Goal: Transaction & Acquisition: Purchase product/service

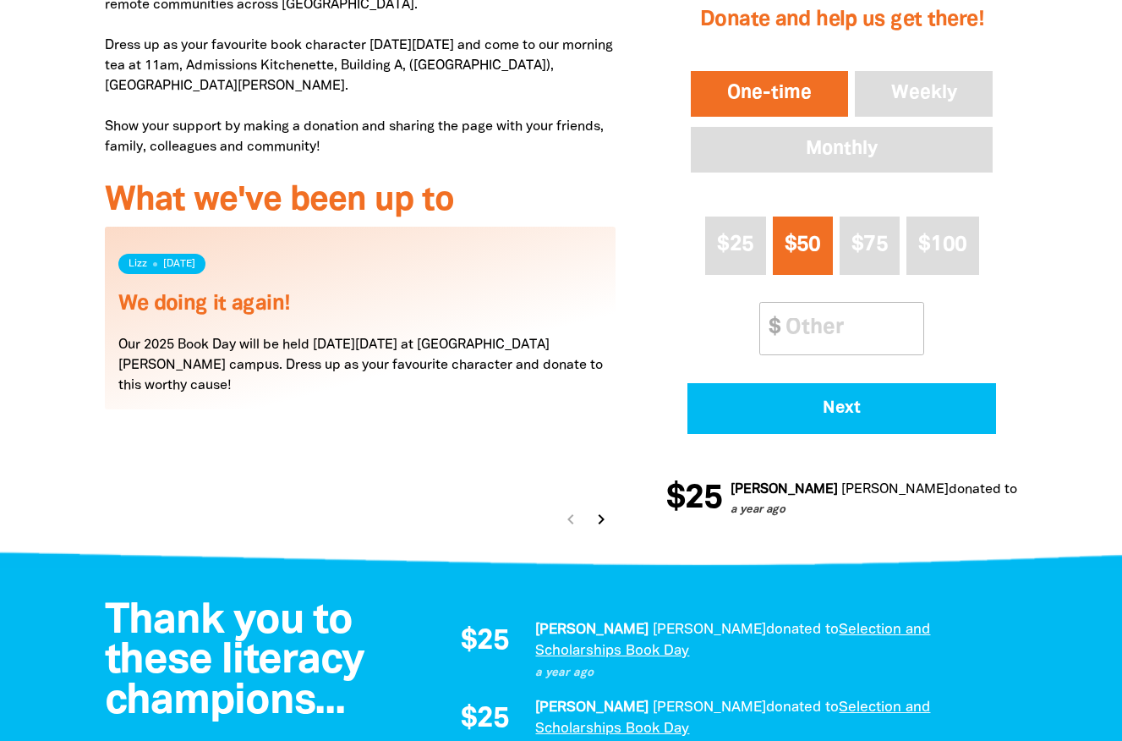
scroll to position [676, 0]
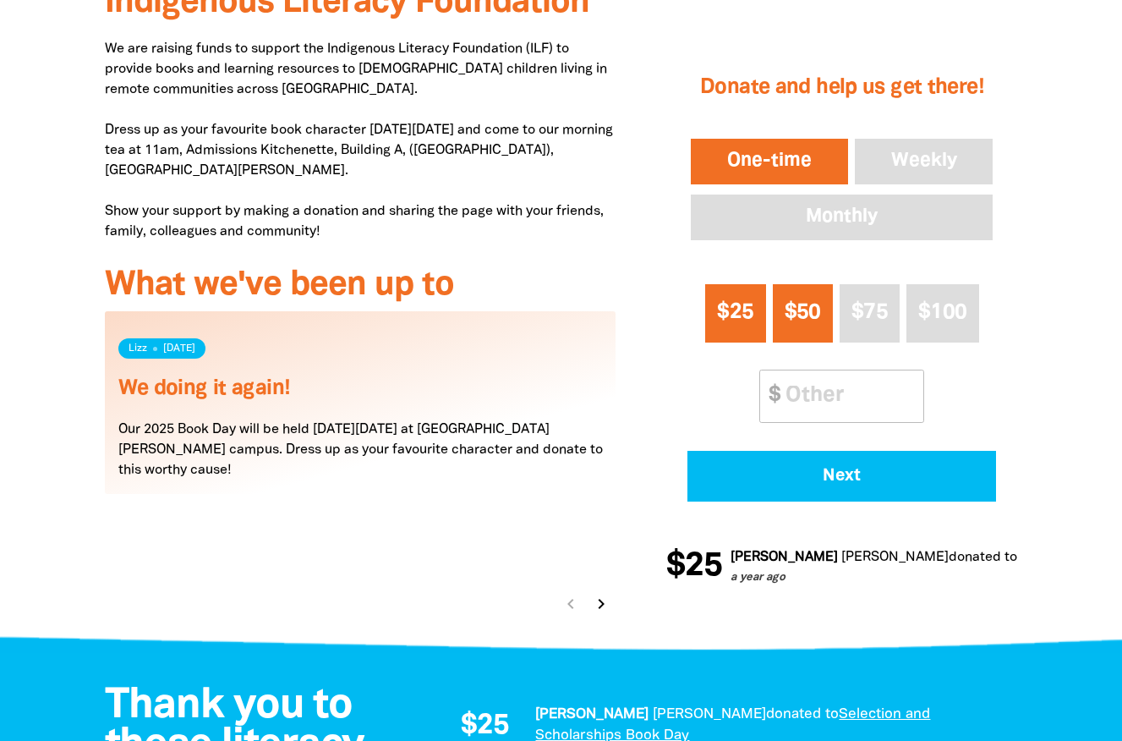
click at [718, 319] on span "$25" at bounding box center [735, 311] width 36 height 19
click at [824, 402] on input "Other Amount" at bounding box center [849, 396] width 150 height 52
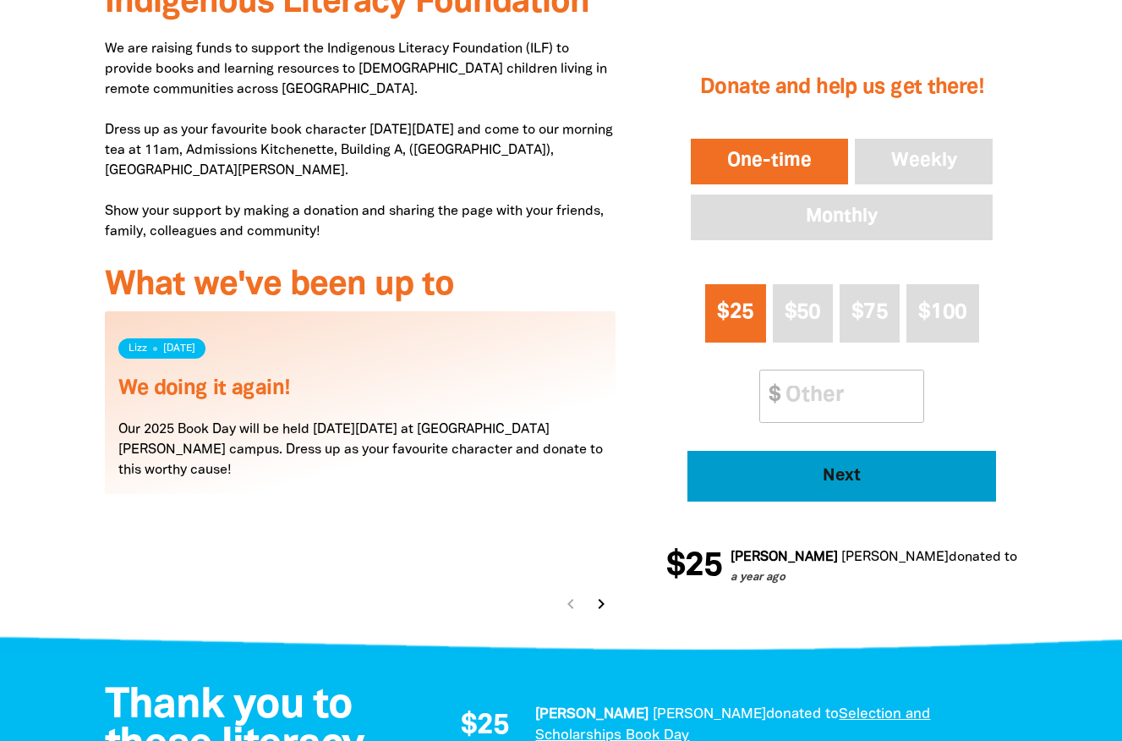
click at [829, 468] on span "Next" at bounding box center [842, 476] width 262 height 17
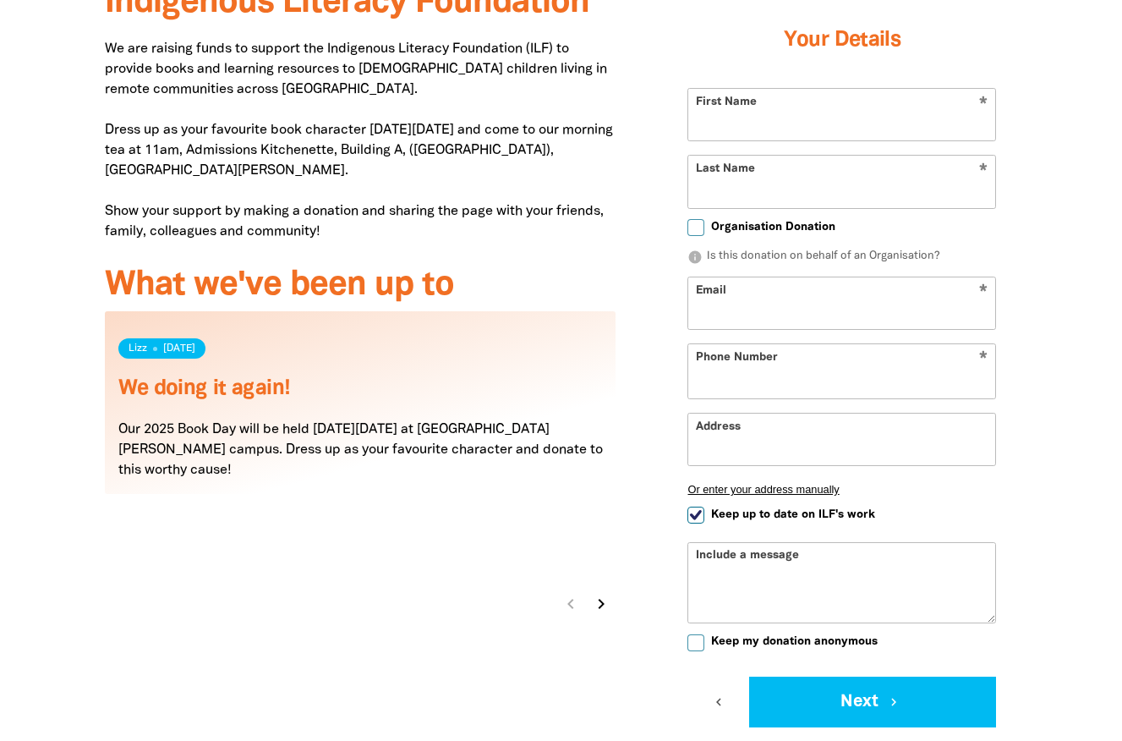
scroll to position [589, 0]
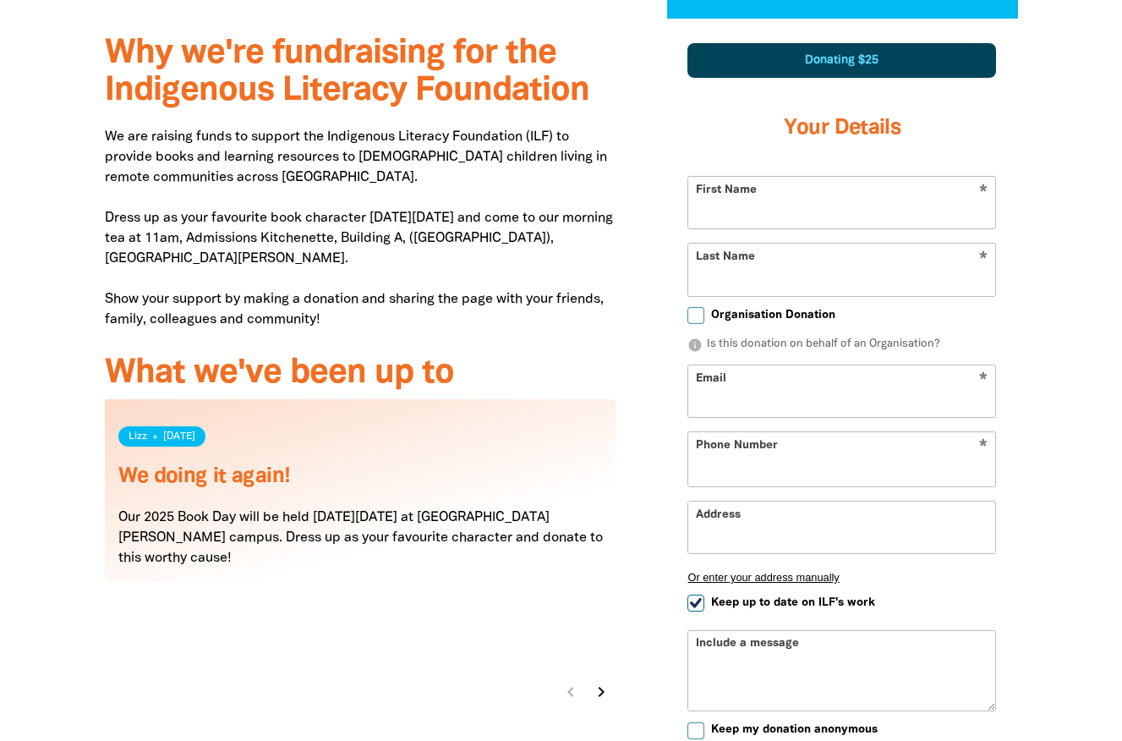
select select "AU"
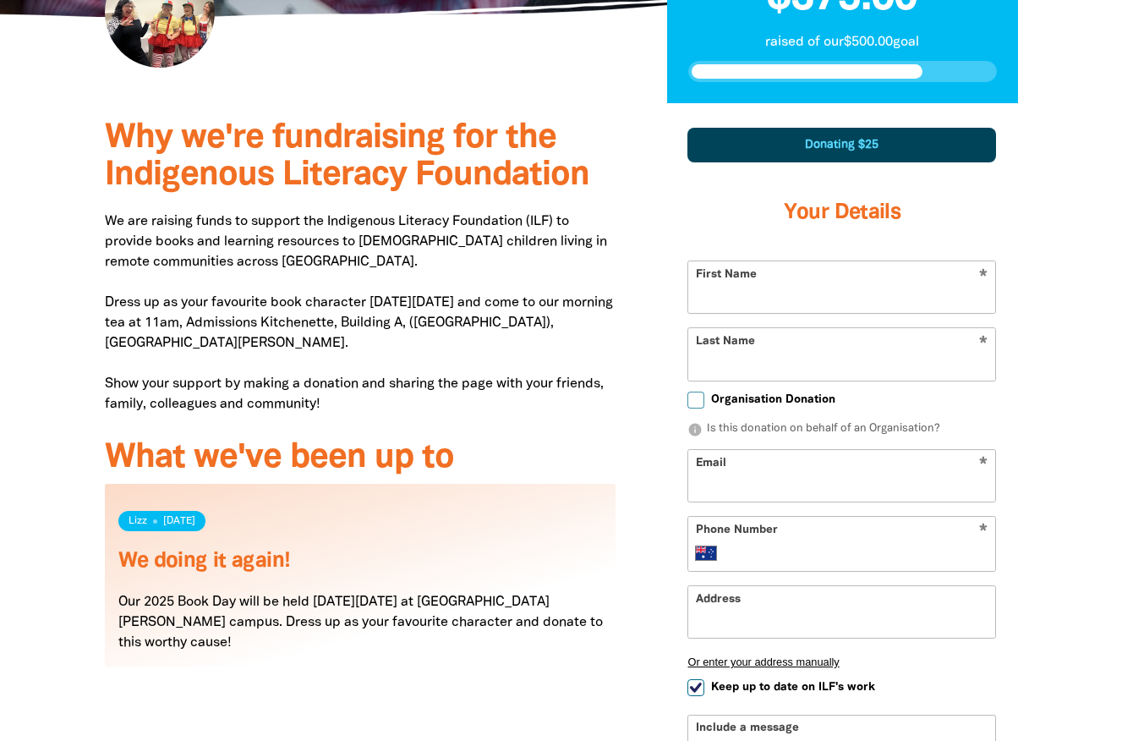
click at [797, 278] on input "First Name" at bounding box center [841, 287] width 307 height 52
type input "[PERSON_NAME]"
type input "Hawkes"
type input "[PERSON_NAME][EMAIL_ADDRESS][DOMAIN_NAME]"
type input "[PHONE_NUMBER]"
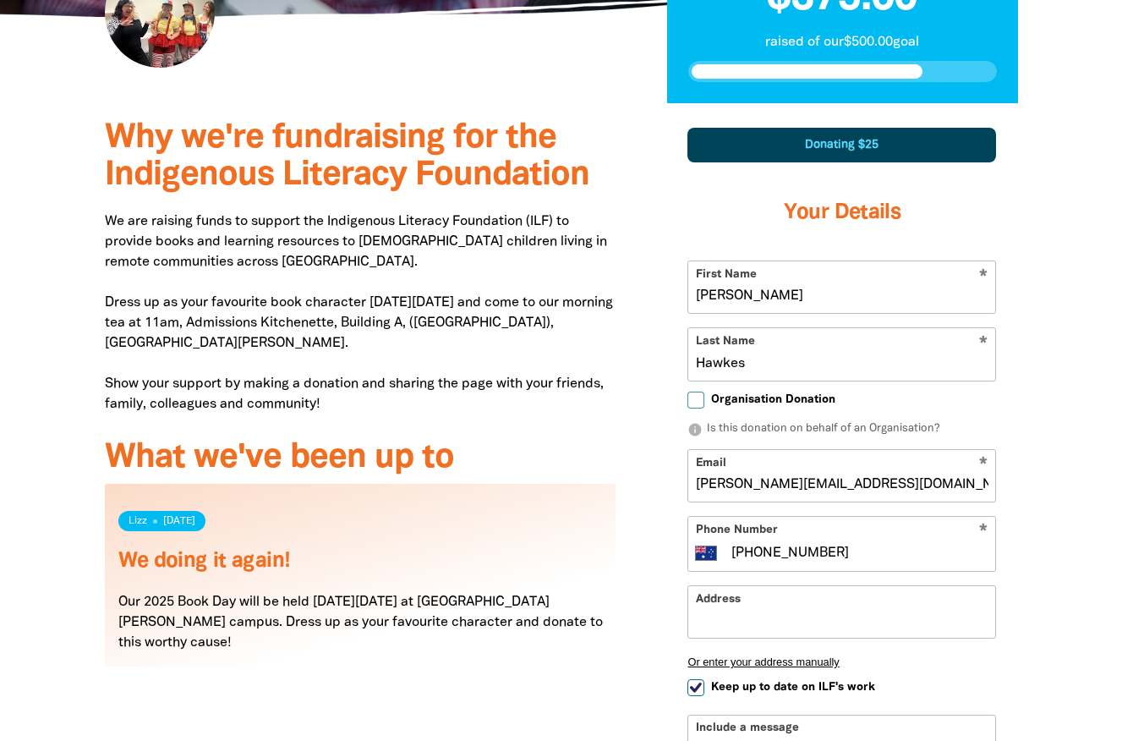
type input "[STREET_ADDRESS]"
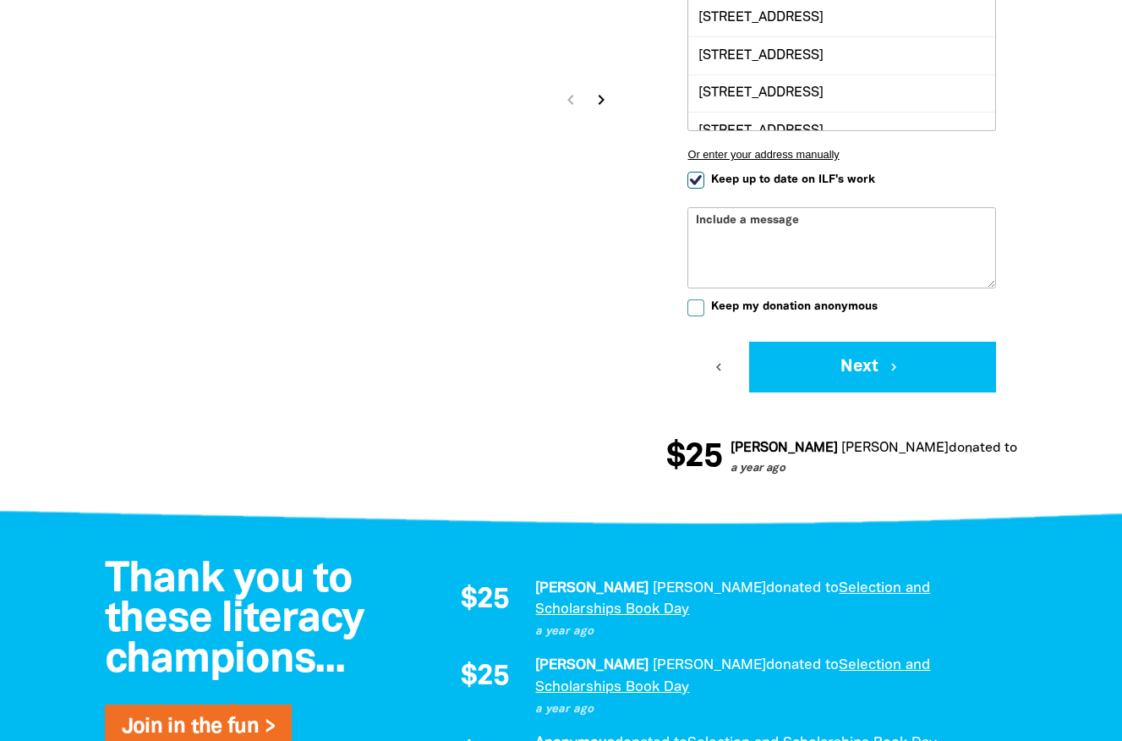
scroll to position [1096, 0]
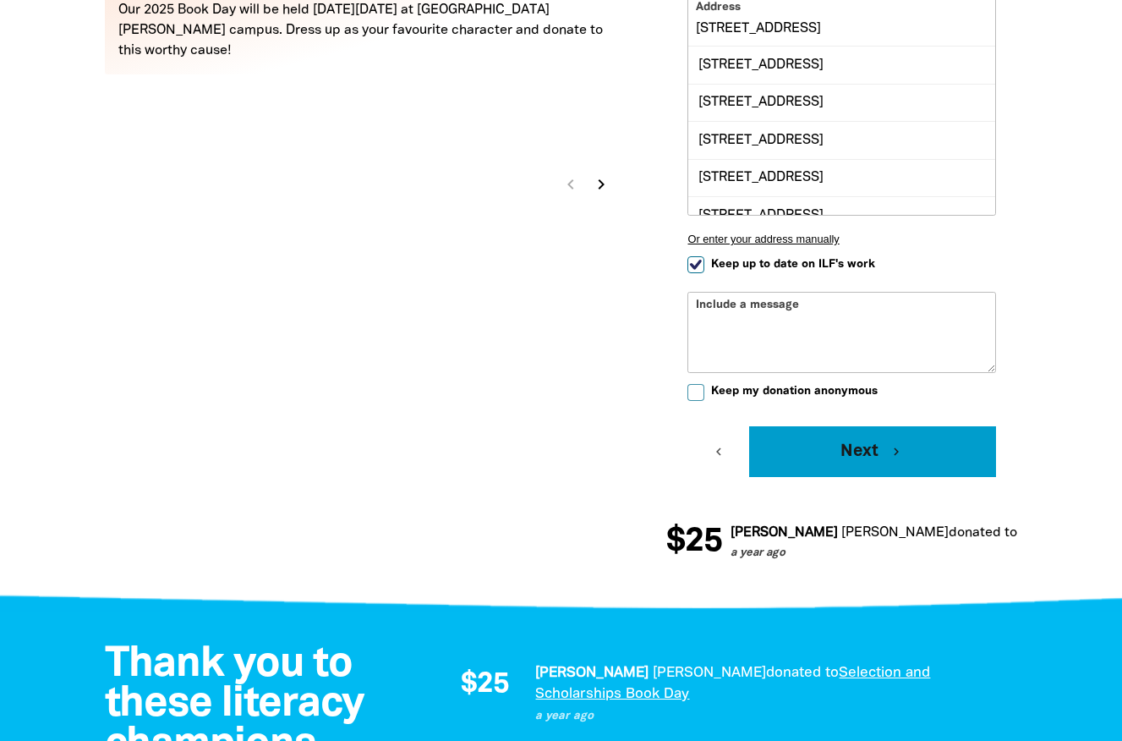
click at [828, 447] on button "Next chevron_right" at bounding box center [872, 451] width 247 height 51
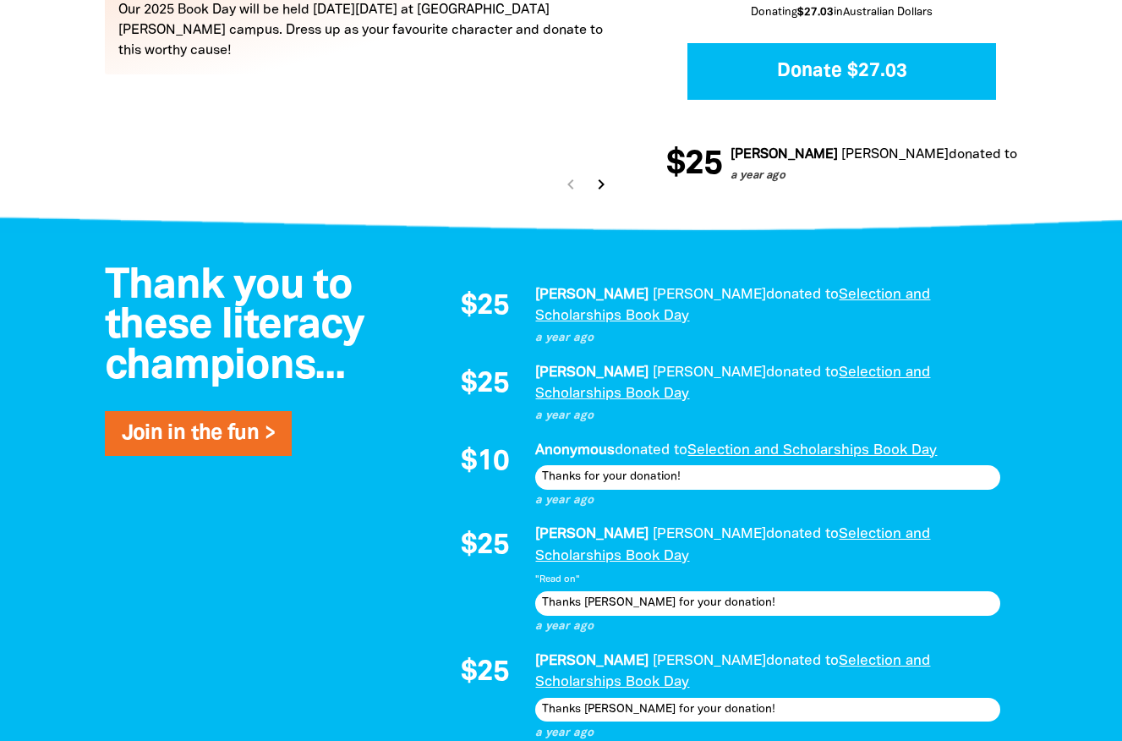
scroll to position [563, 0]
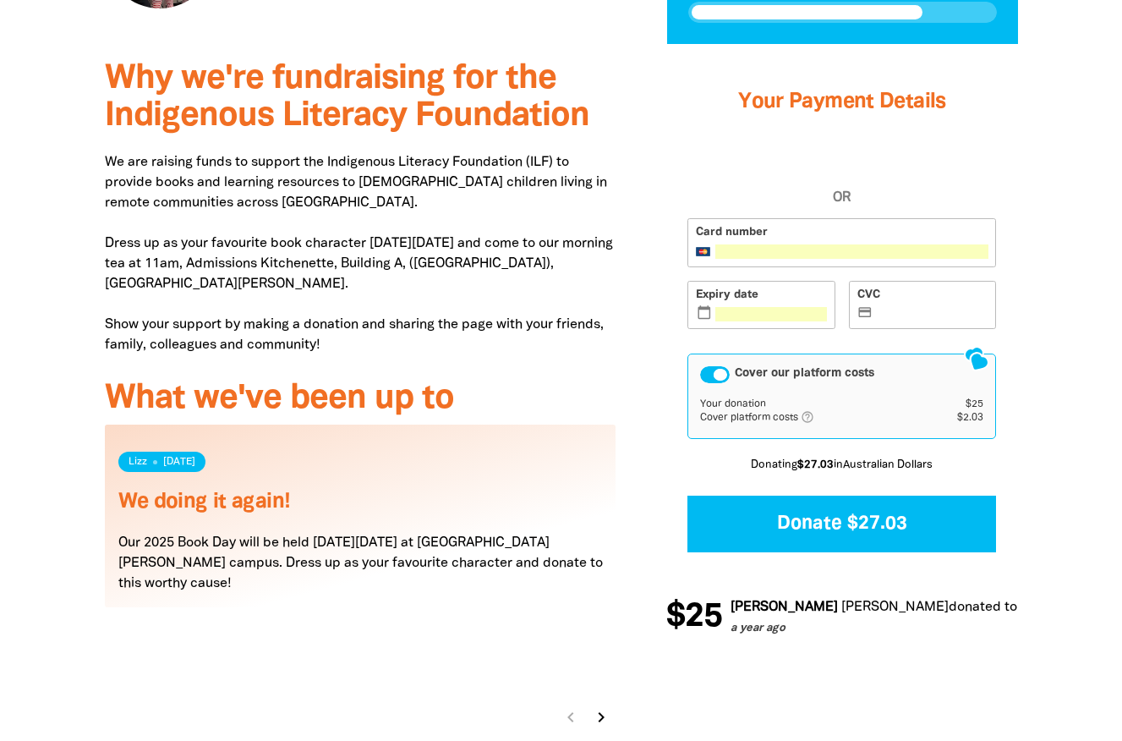
click at [959, 307] on iframe at bounding box center [933, 314] width 112 height 14
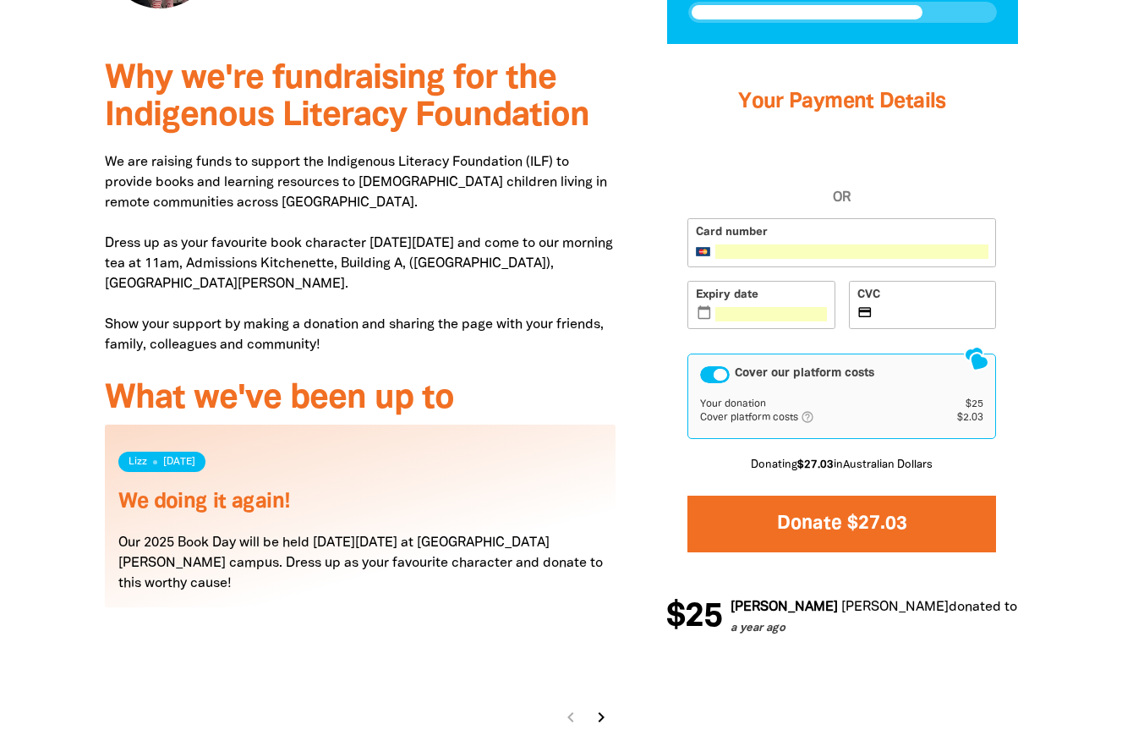
click at [812, 528] on button "Donate $27.03" at bounding box center [841, 524] width 309 height 57
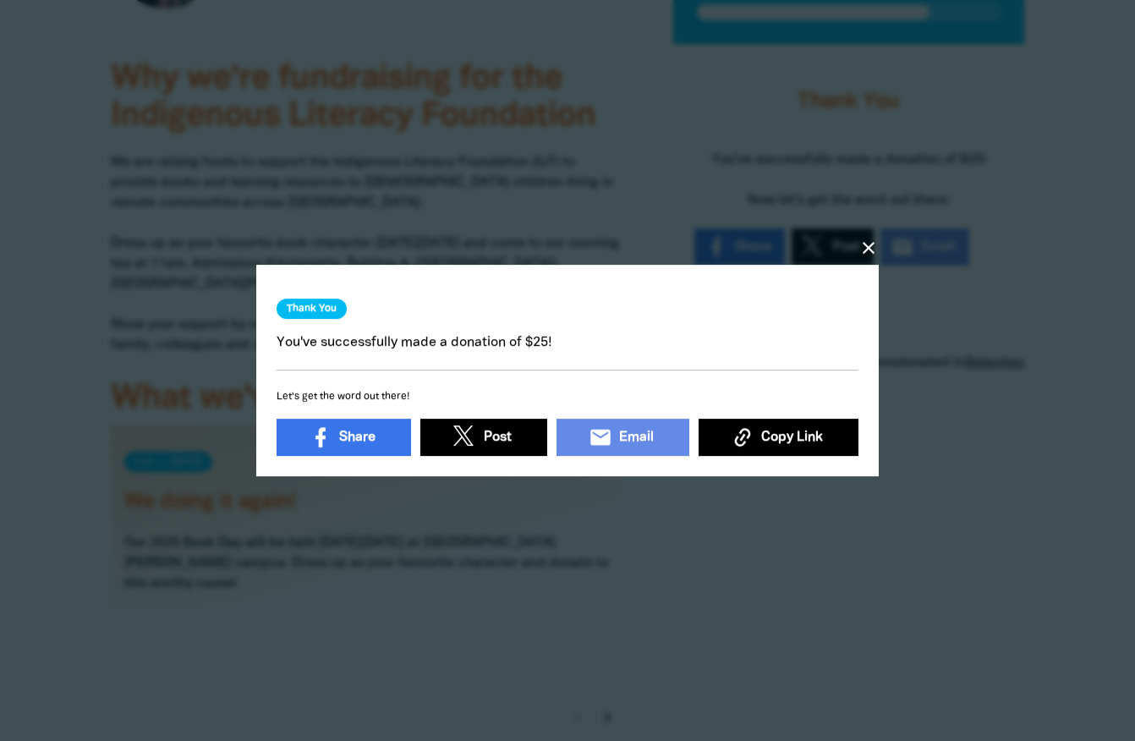
click at [864, 240] on icon "close" at bounding box center [868, 248] width 20 height 20
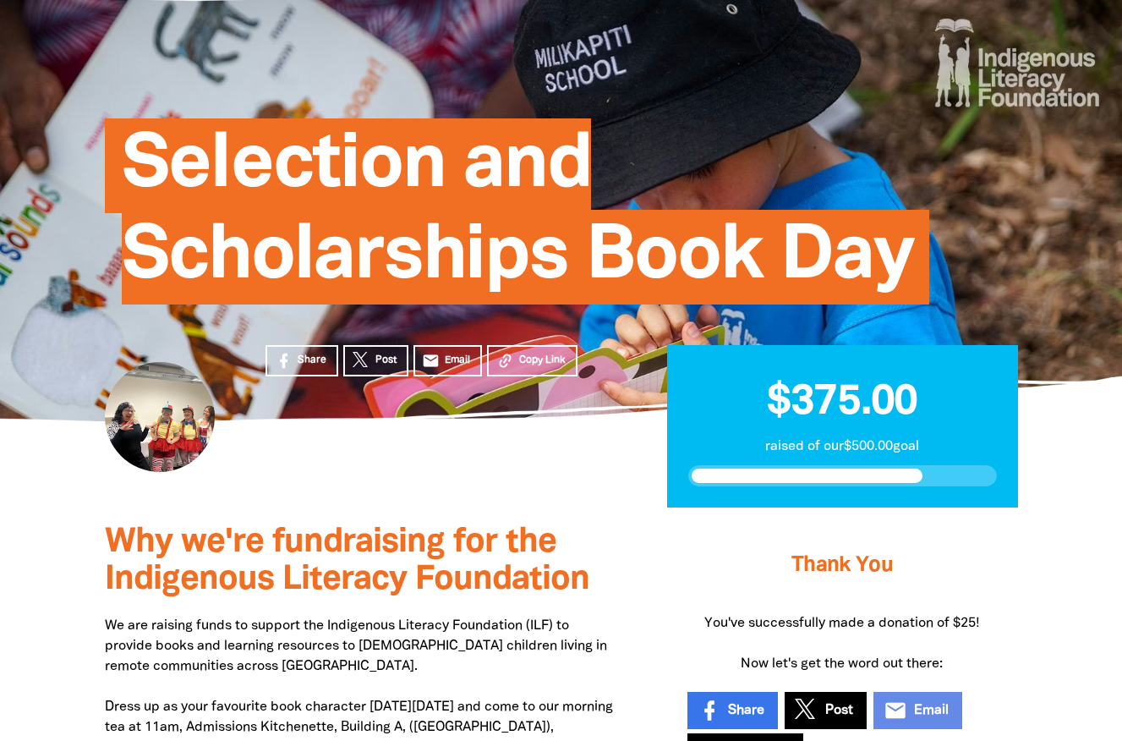
scroll to position [0, 0]
